Goal: Transaction & Acquisition: Purchase product/service

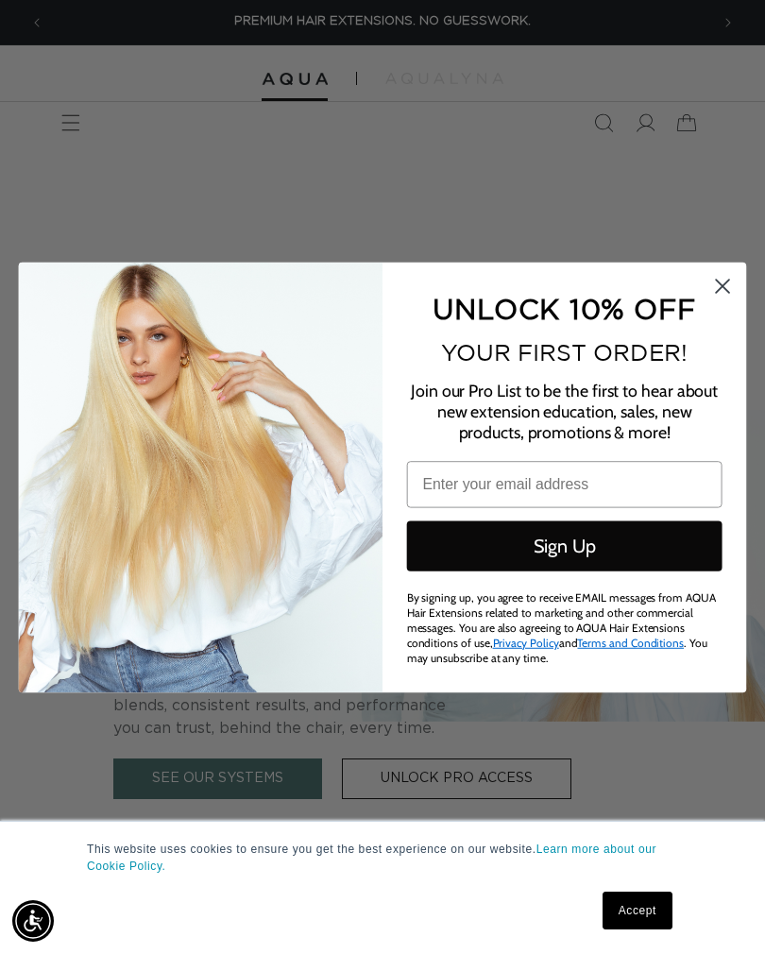
click at [720, 270] on circle "Close dialog" at bounding box center [723, 285] width 31 height 31
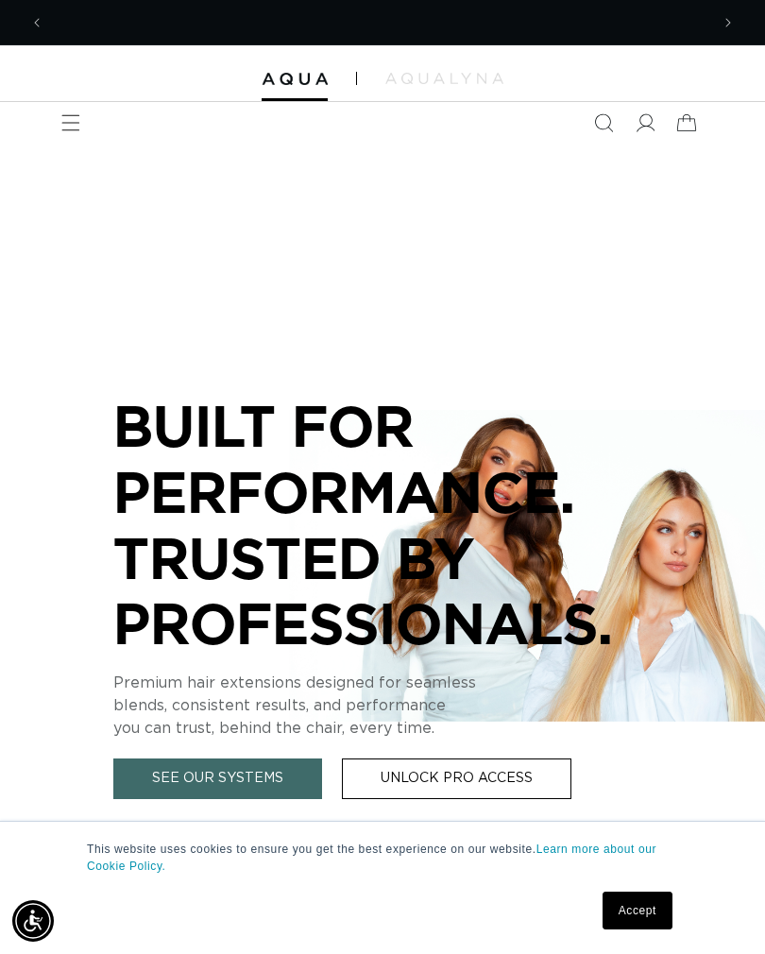
scroll to position [0, 1330]
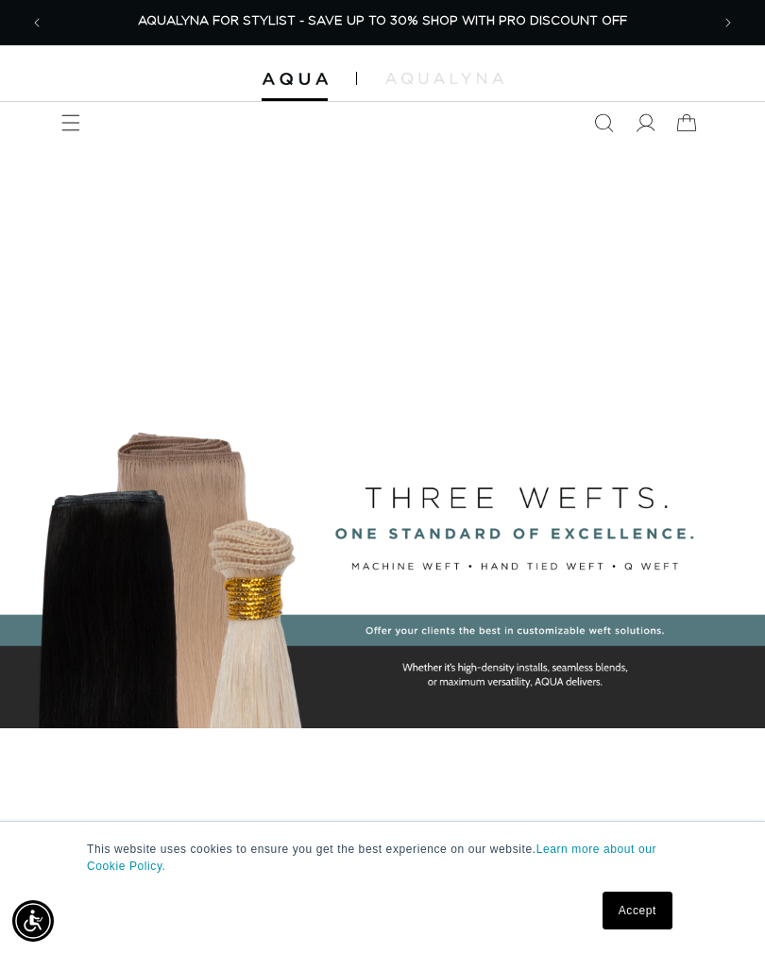
click at [63, 113] on icon "Menu" at bounding box center [70, 122] width 19 height 19
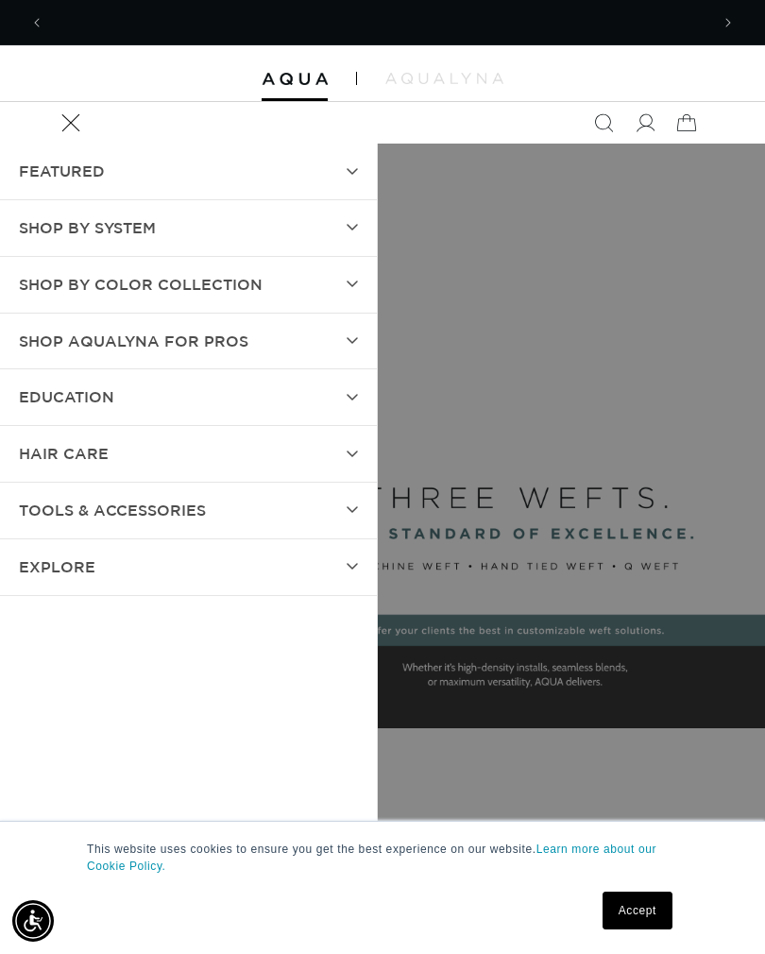
scroll to position [0, 0]
click at [369, 283] on summary "Shop by Color Collection" at bounding box center [188, 285] width 377 height 56
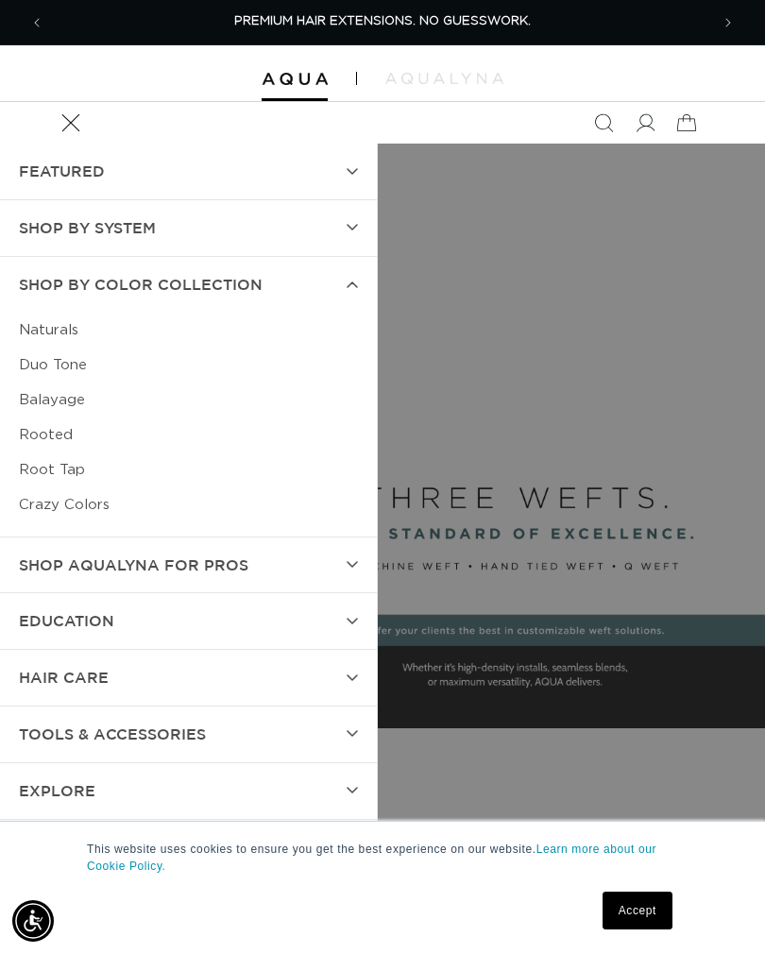
click at [345, 227] on summary "SHOP BY SYSTEM" at bounding box center [188, 228] width 377 height 56
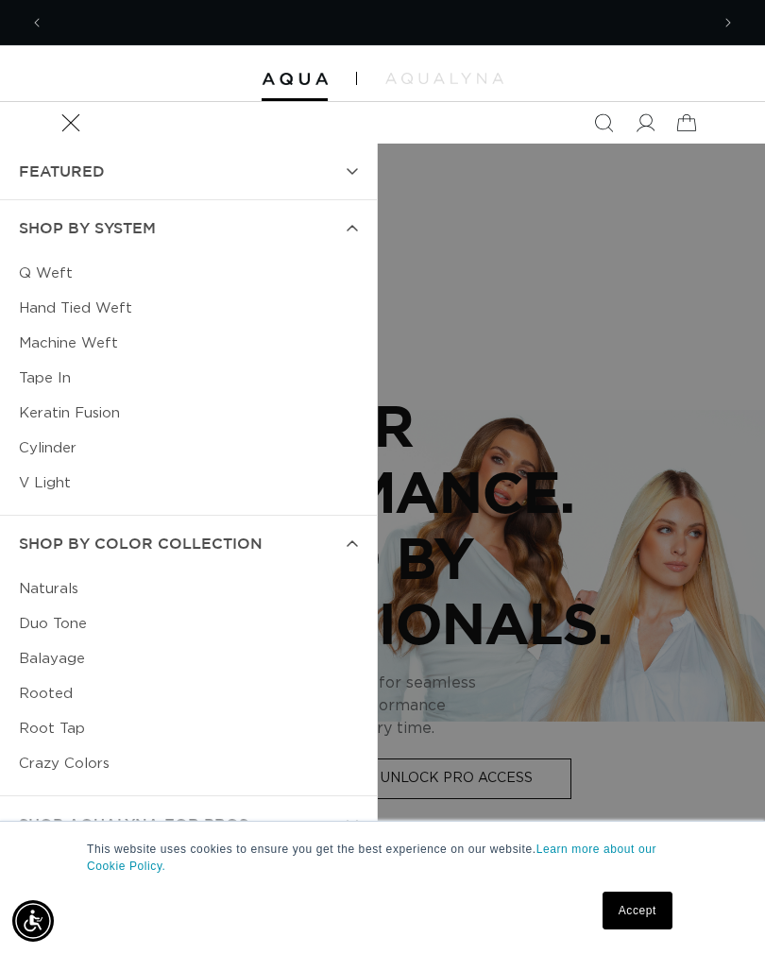
scroll to position [0, 665]
click at [72, 383] on link "Tape In" at bounding box center [188, 378] width 339 height 35
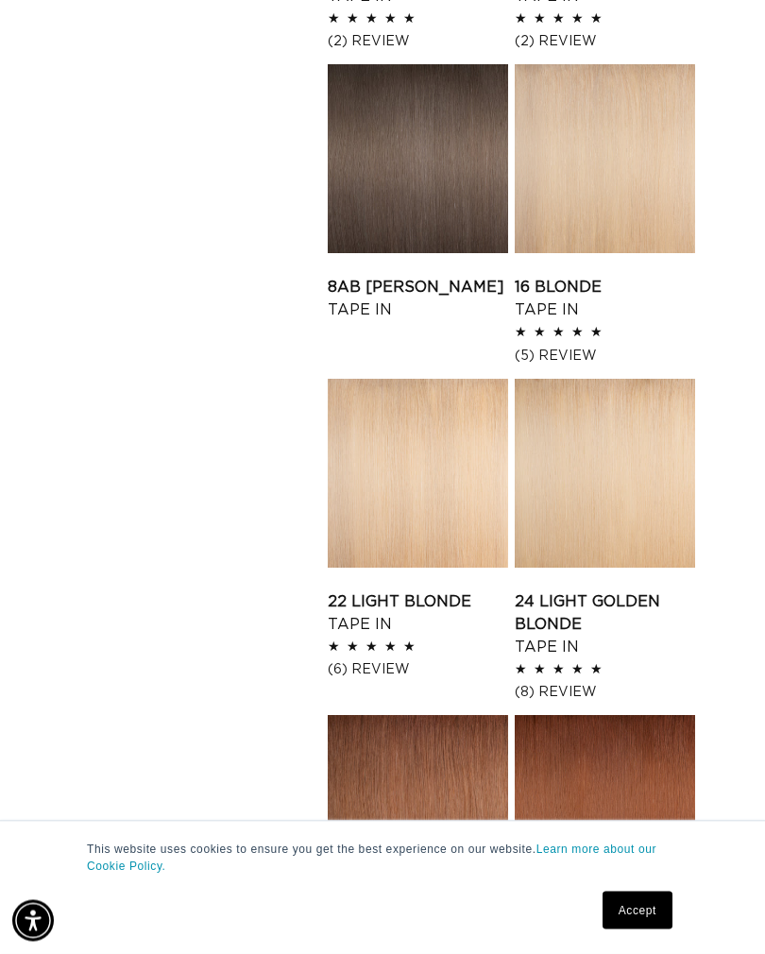
scroll to position [1720, 0]
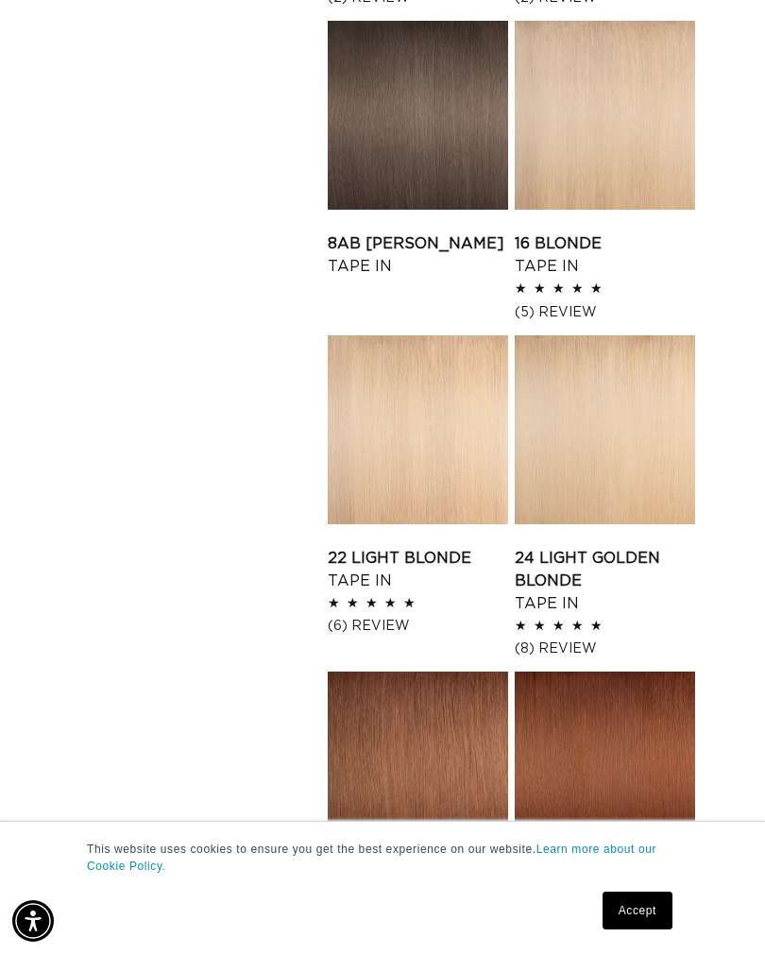
click at [578, 547] on link "24 Light Golden Blonde Tape In" at bounding box center [605, 581] width 180 height 68
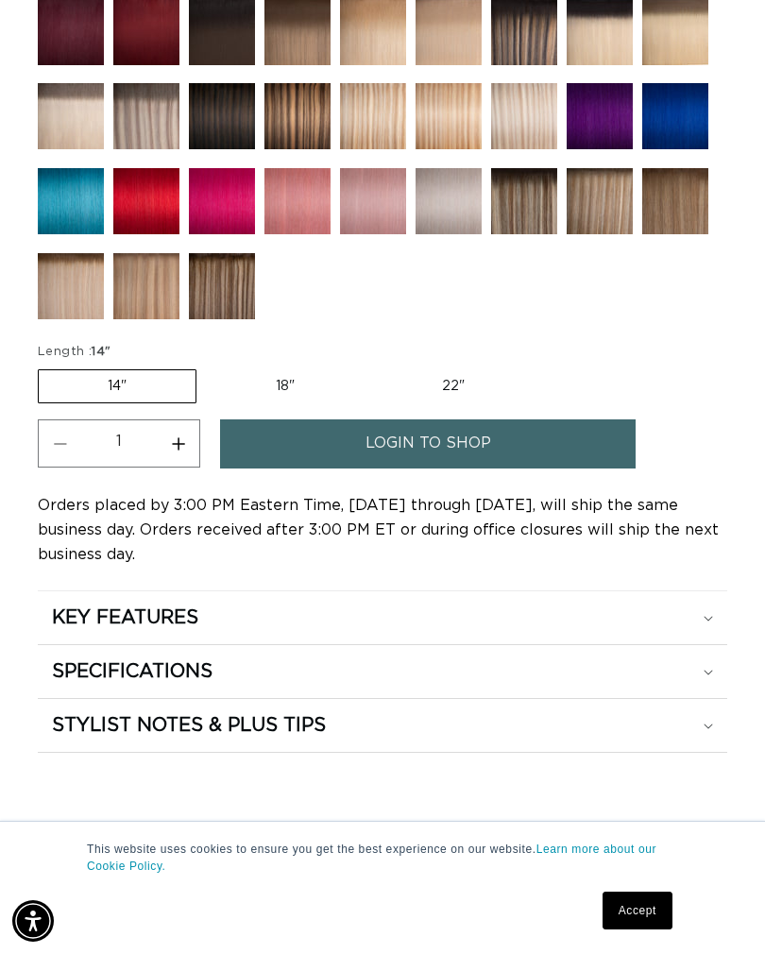
scroll to position [0, 665]
click at [309, 383] on label "18" Variant sold out or unavailable" at bounding box center [285, 386] width 157 height 32
click at [207, 367] on input "18" Variant sold out or unavailable" at bounding box center [206, 366] width 1 height 1
radio input "true"
click at [459, 396] on label "22" Variant sold out or unavailable" at bounding box center [453, 386] width 161 height 32
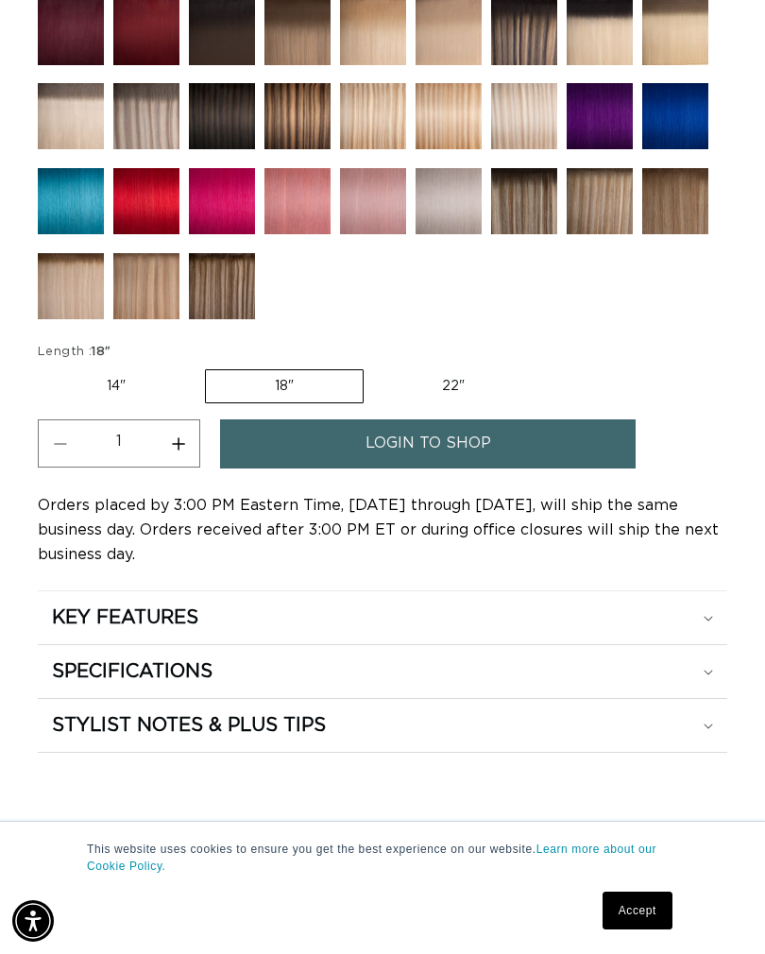
click at [374, 367] on input "22" Variant sold out or unavailable" at bounding box center [373, 366] width 1 height 1
radio input "true"
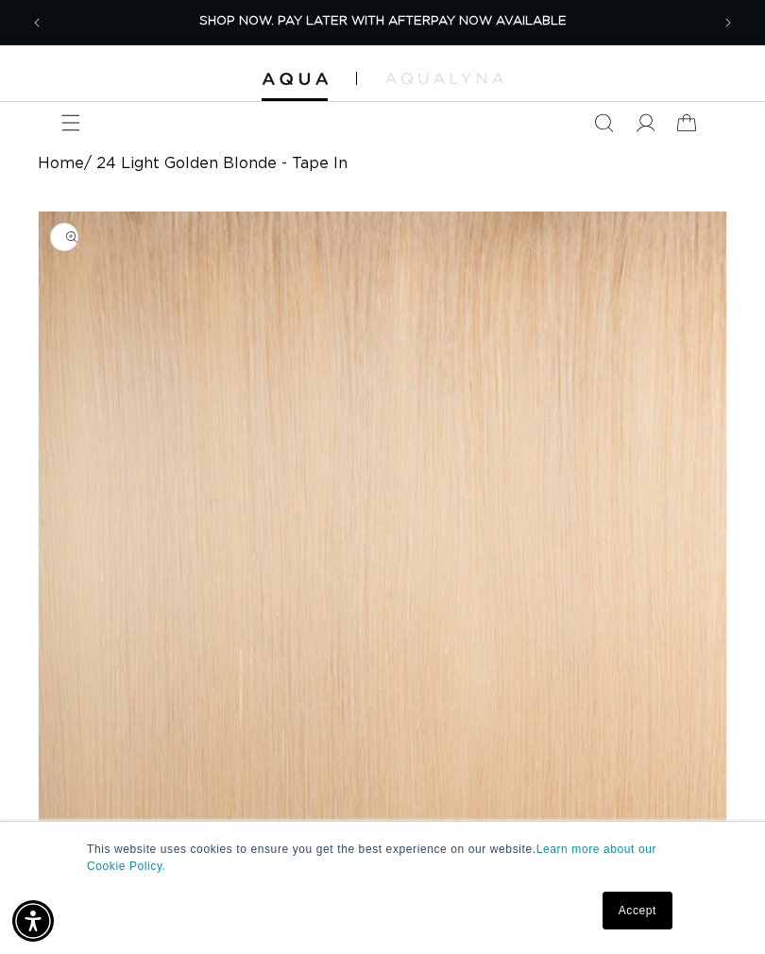
click at [641, 115] on icon at bounding box center [645, 122] width 19 height 19
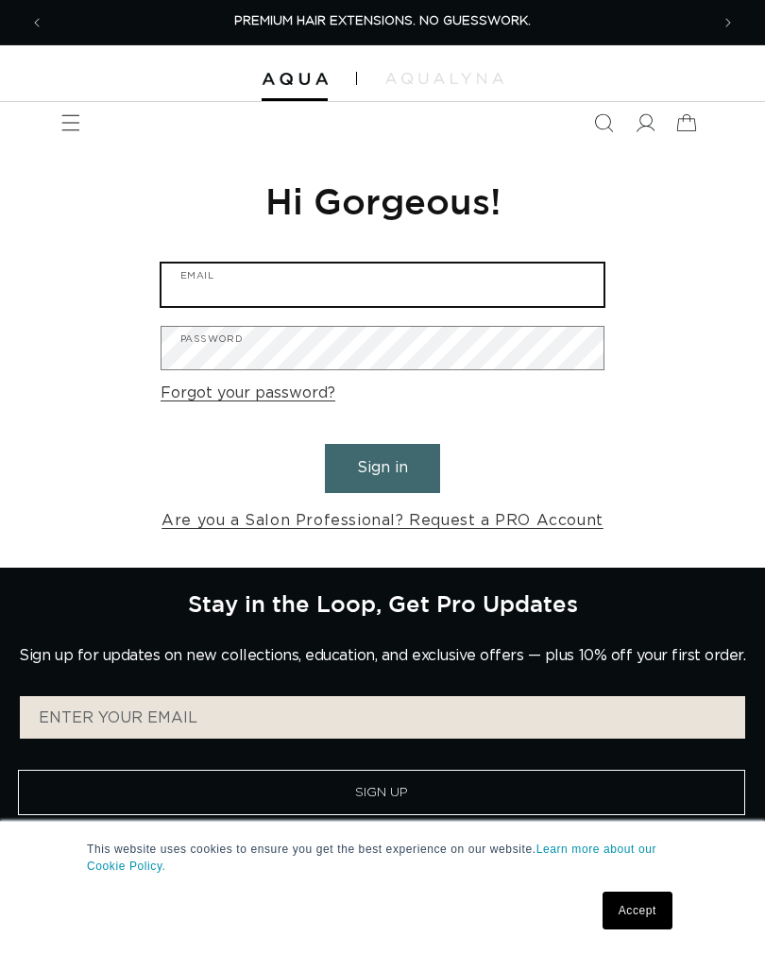
click at [508, 277] on input "Email" at bounding box center [383, 285] width 442 height 43
